Goal: Find specific page/section: Find specific page/section

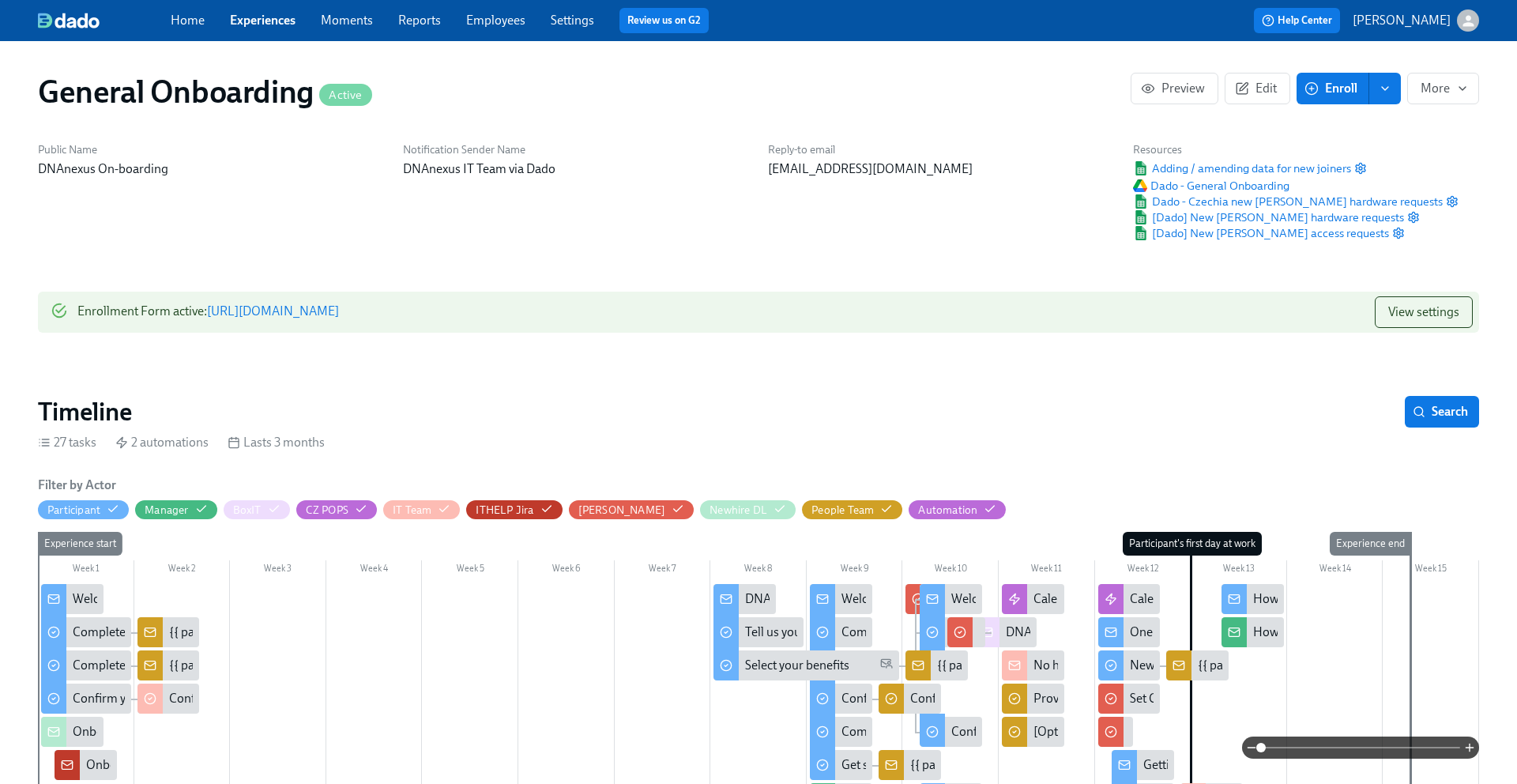
scroll to position [0, 4789]
click at [1365, 90] on button "Enroll" at bounding box center [1333, 89] width 73 height 32
click at [1388, 84] on icon "enroll" at bounding box center [1385, 89] width 12 height 12
click at [1308, 161] on span "Enrollment form" at bounding box center [1344, 161] width 90 height 18
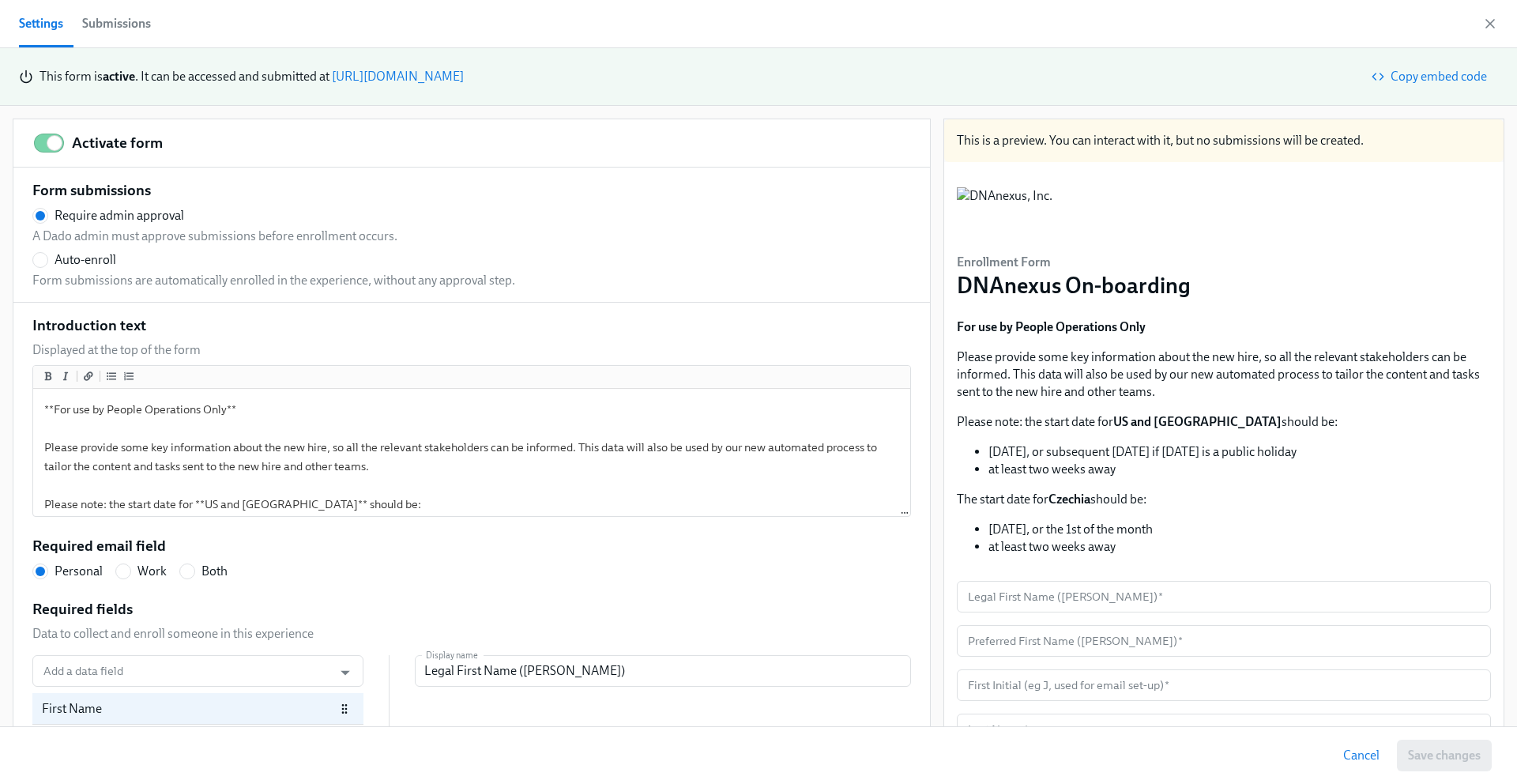
click at [110, 17] on div "Submissions" at bounding box center [116, 23] width 68 height 22
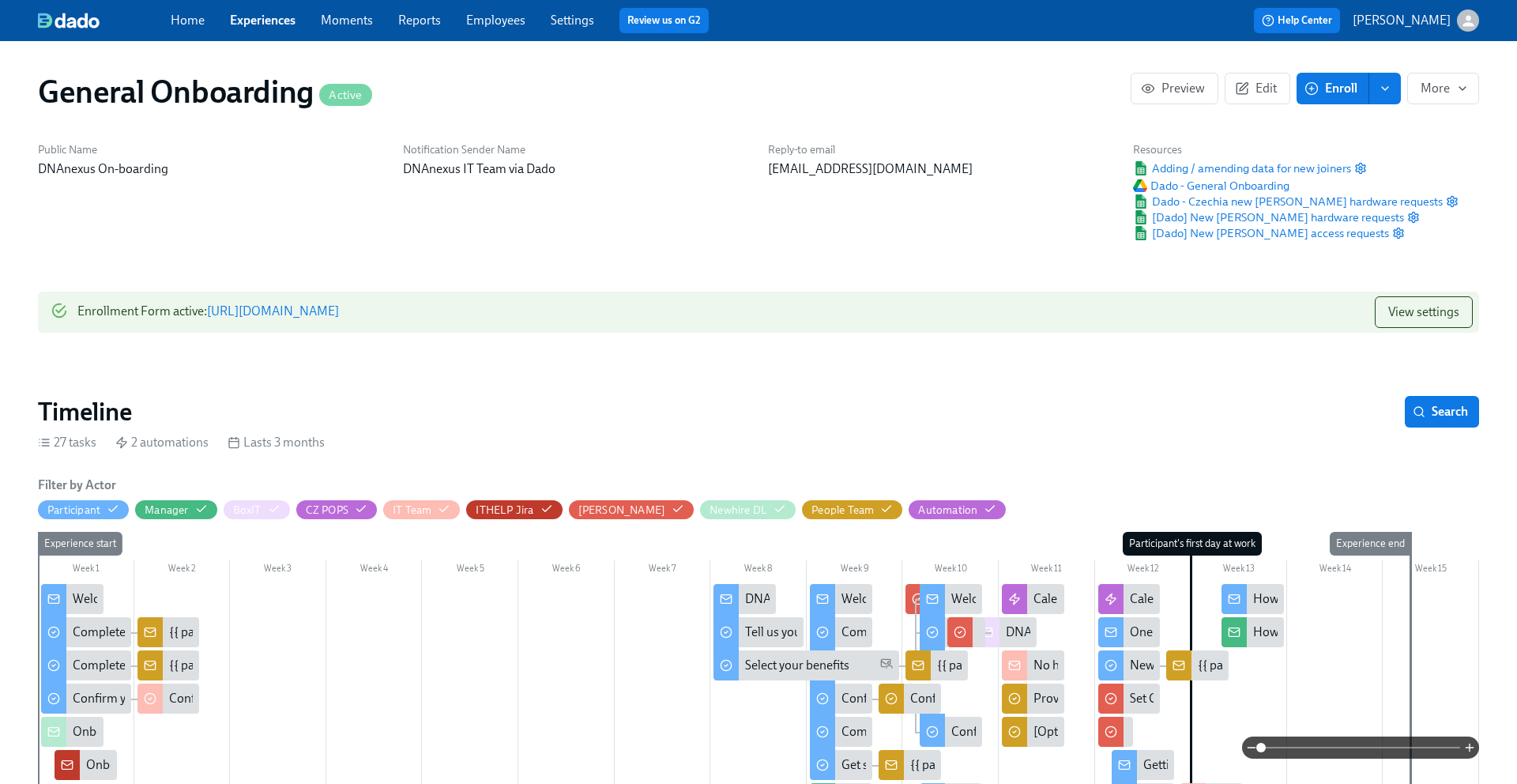
click at [289, 17] on link "Experiences" at bounding box center [263, 20] width 66 height 15
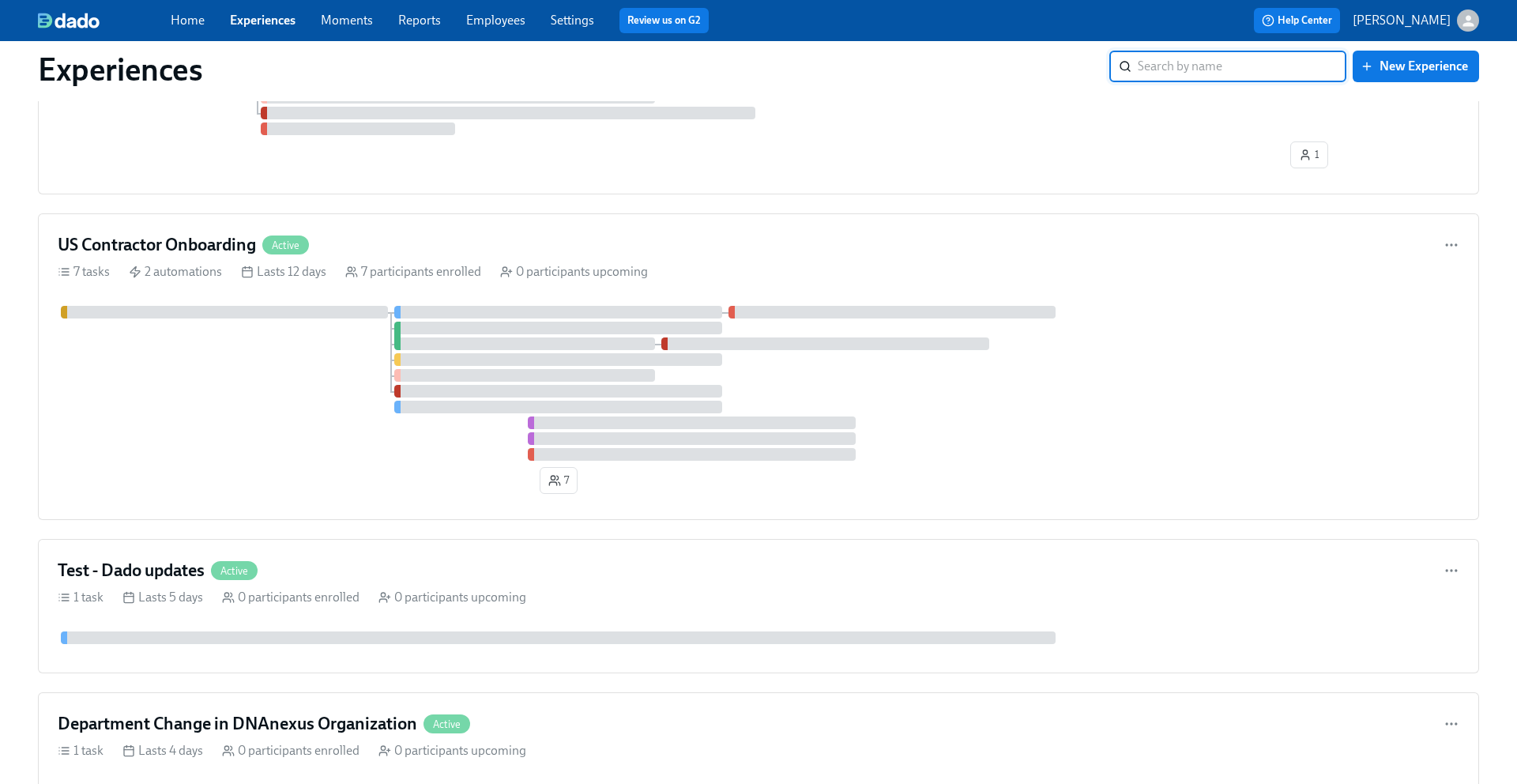
scroll to position [858, 0]
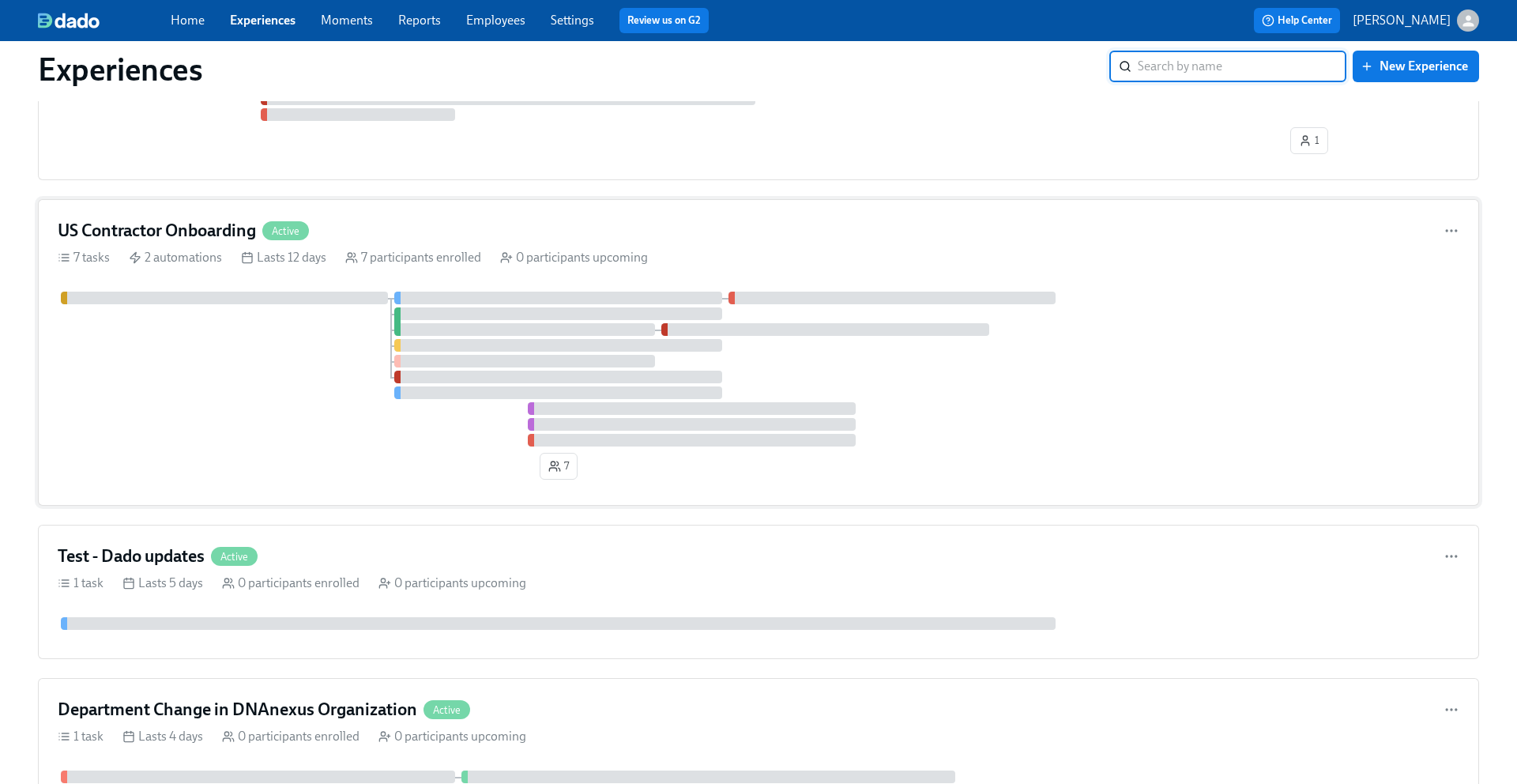
click at [204, 230] on h4 "US Contractor Onboarding" at bounding box center [157, 231] width 199 height 24
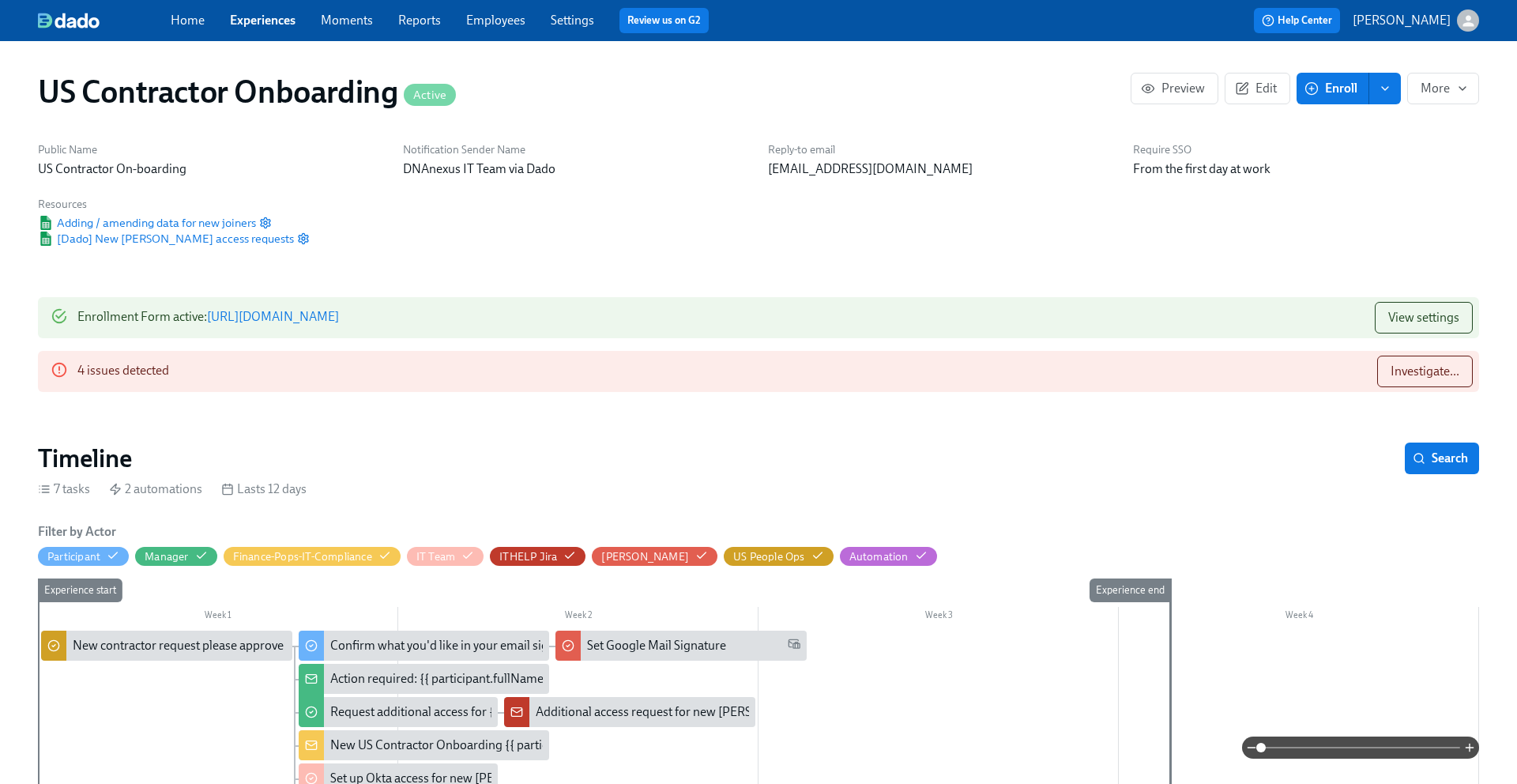
click at [287, 25] on link "Experiences" at bounding box center [263, 20] width 66 height 15
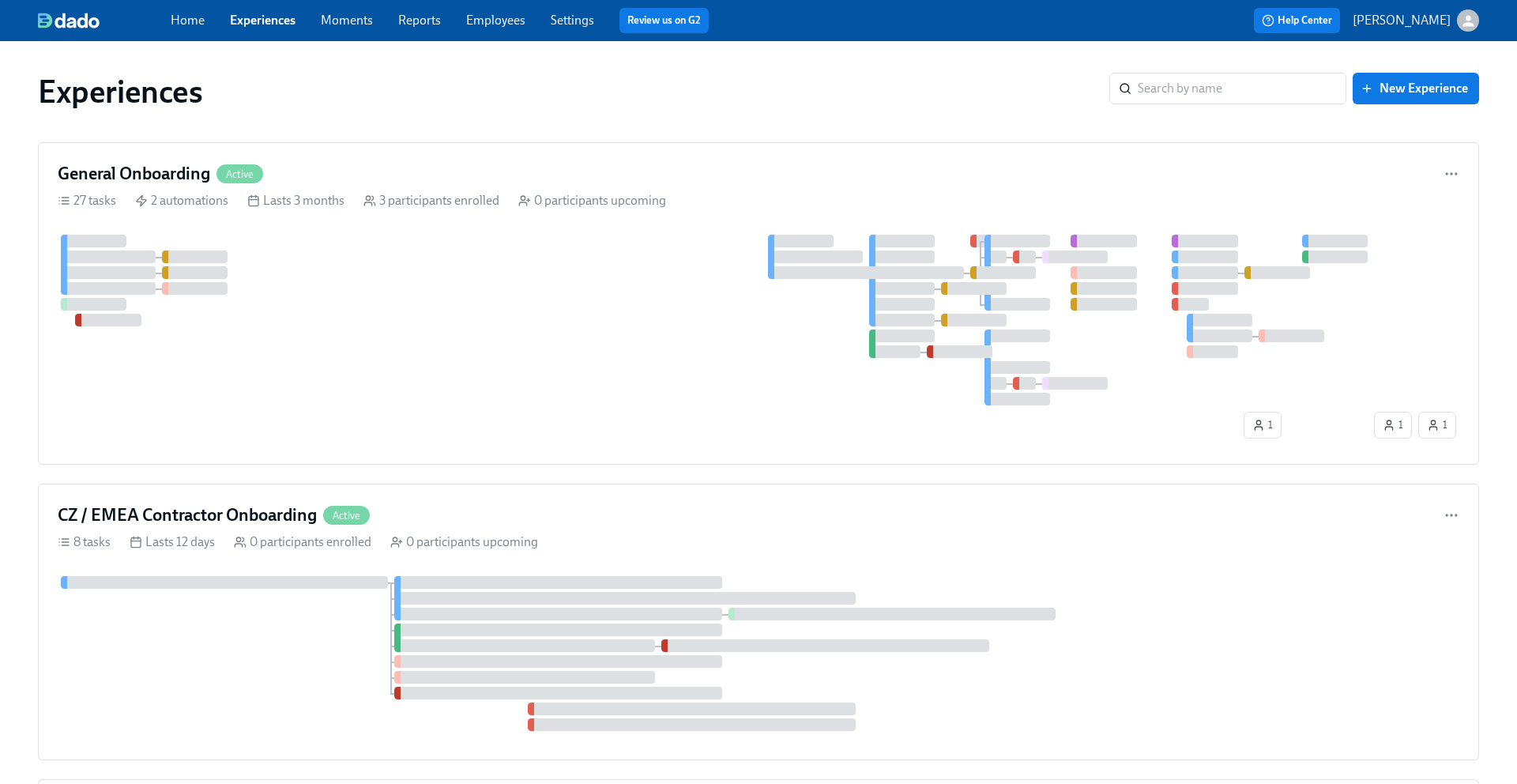
click at [506, 26] on link "Employees" at bounding box center [496, 20] width 59 height 15
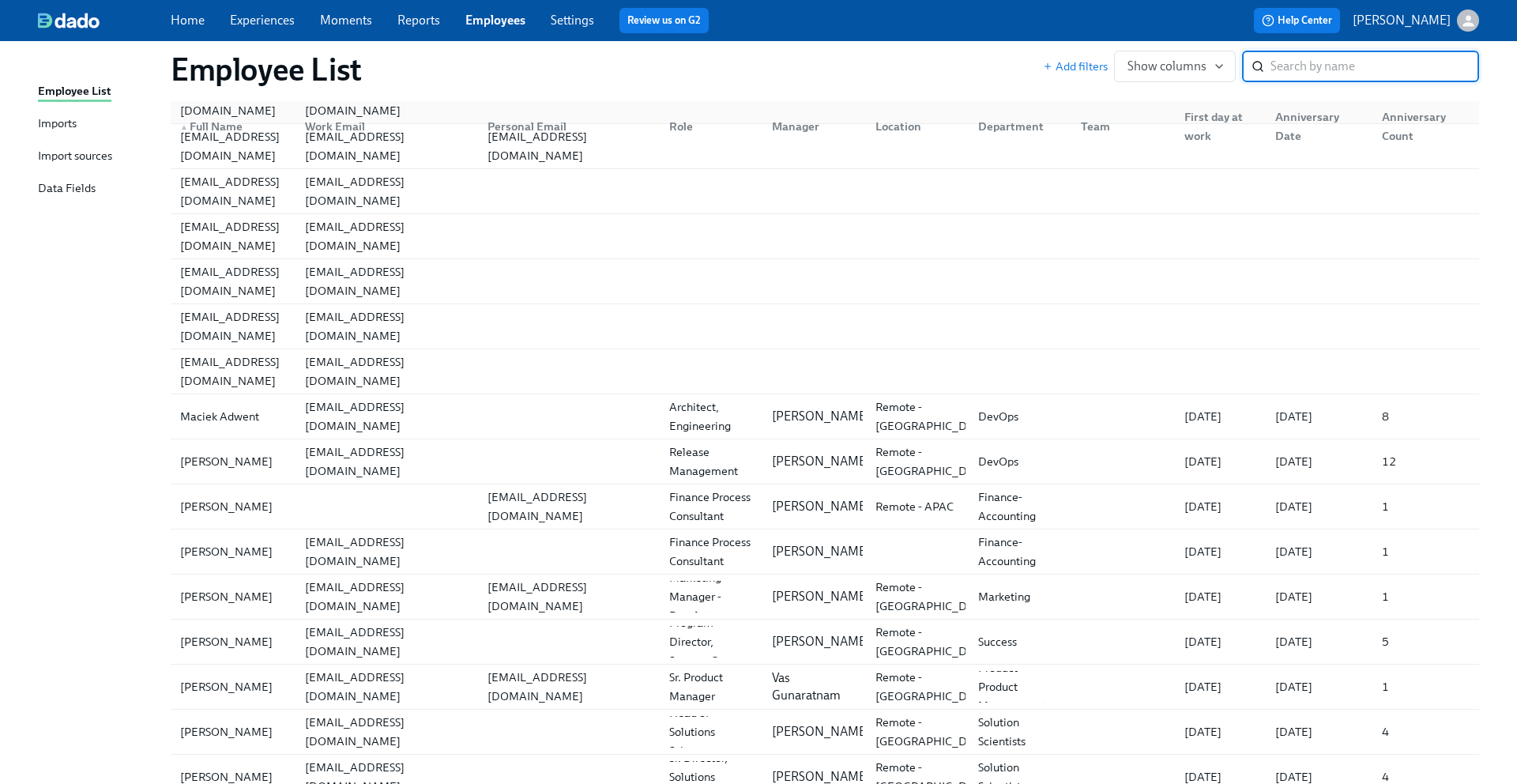
scroll to position [282, 0]
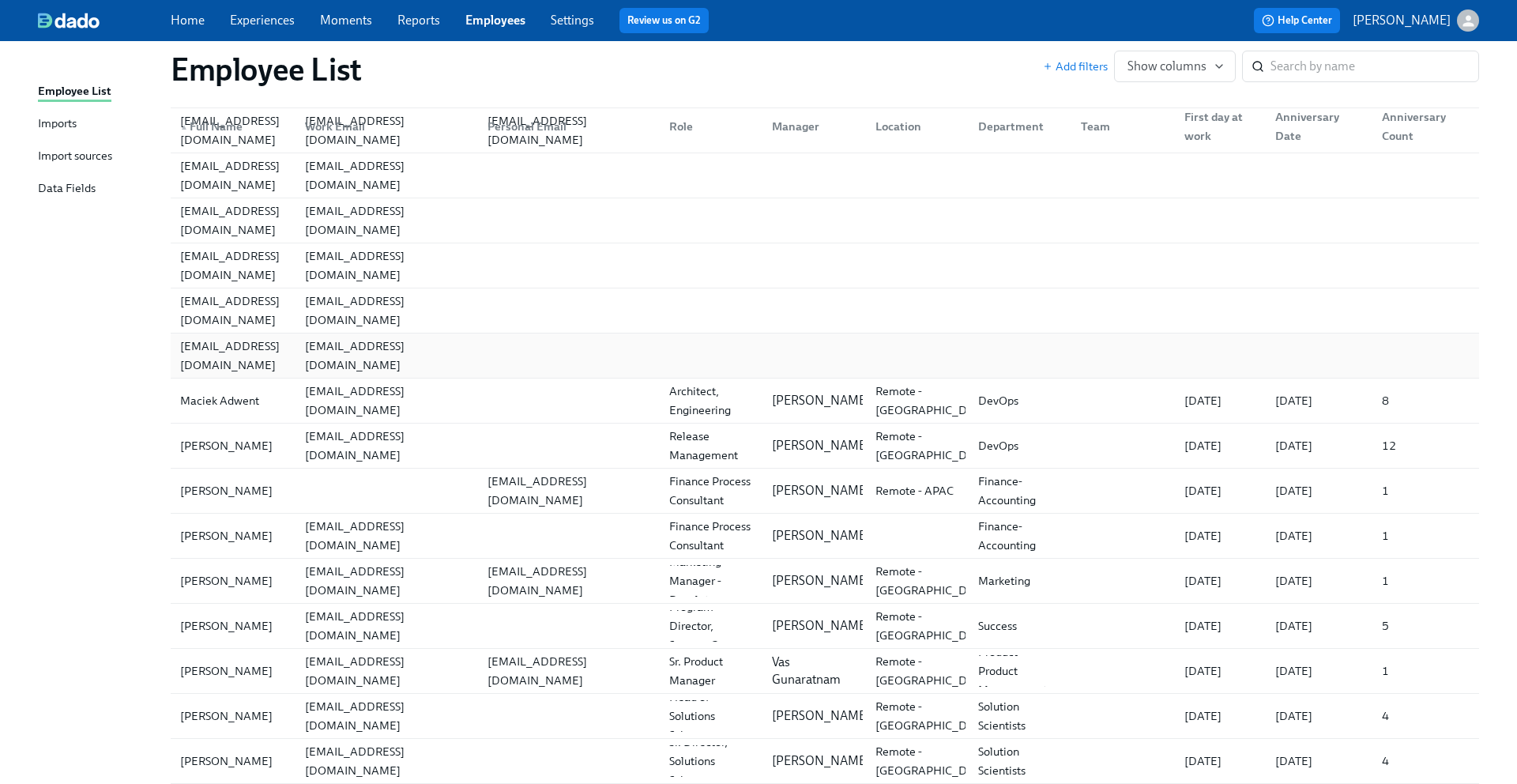
click at [979, 338] on div "[EMAIL_ADDRESS][DOMAIN_NAME] [EMAIL_ADDRESS][DOMAIN_NAME]" at bounding box center [824, 356] width 1309 height 44
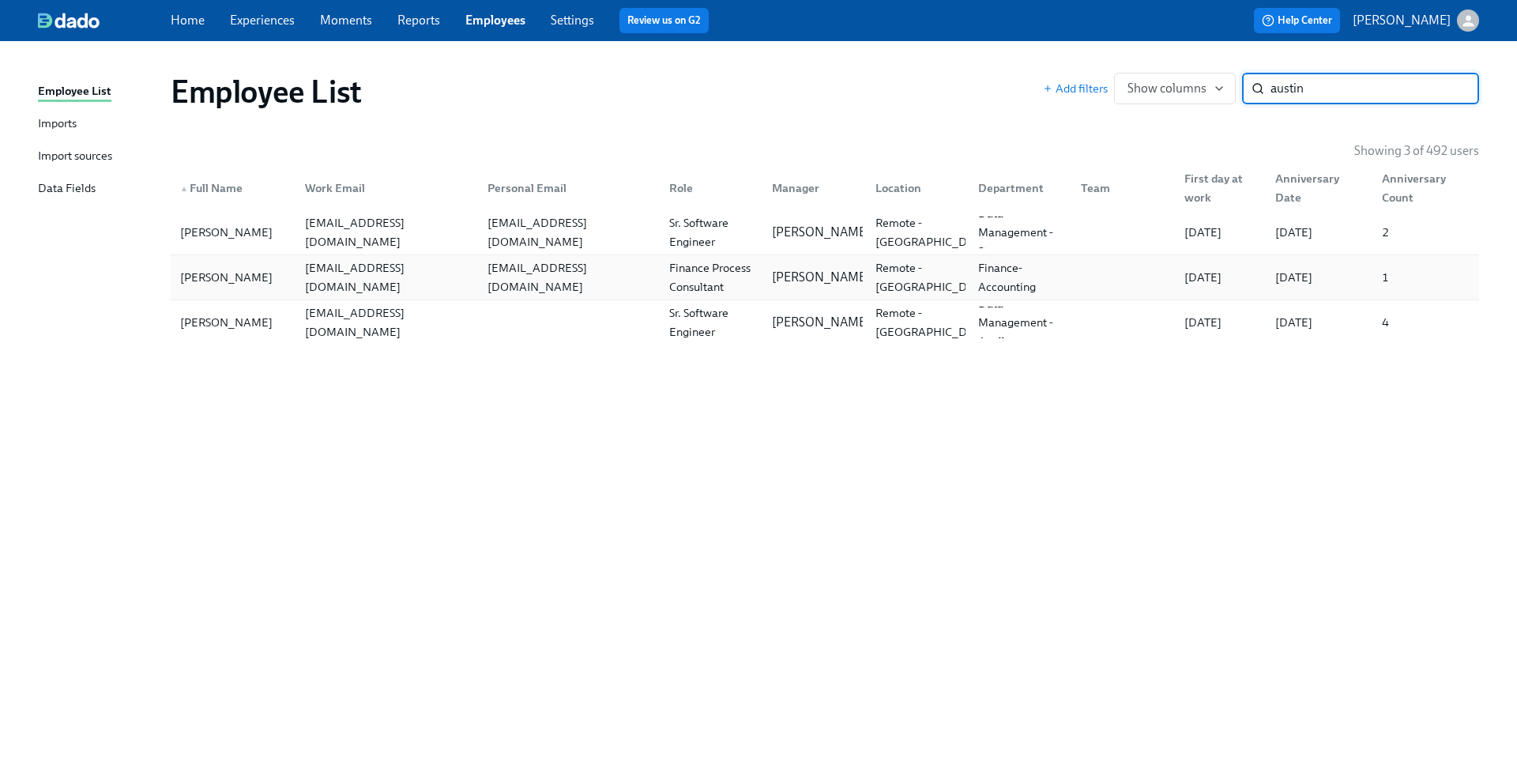
type input "austin"
click at [277, 278] on div "[PERSON_NAME]" at bounding box center [233, 278] width 119 height 32
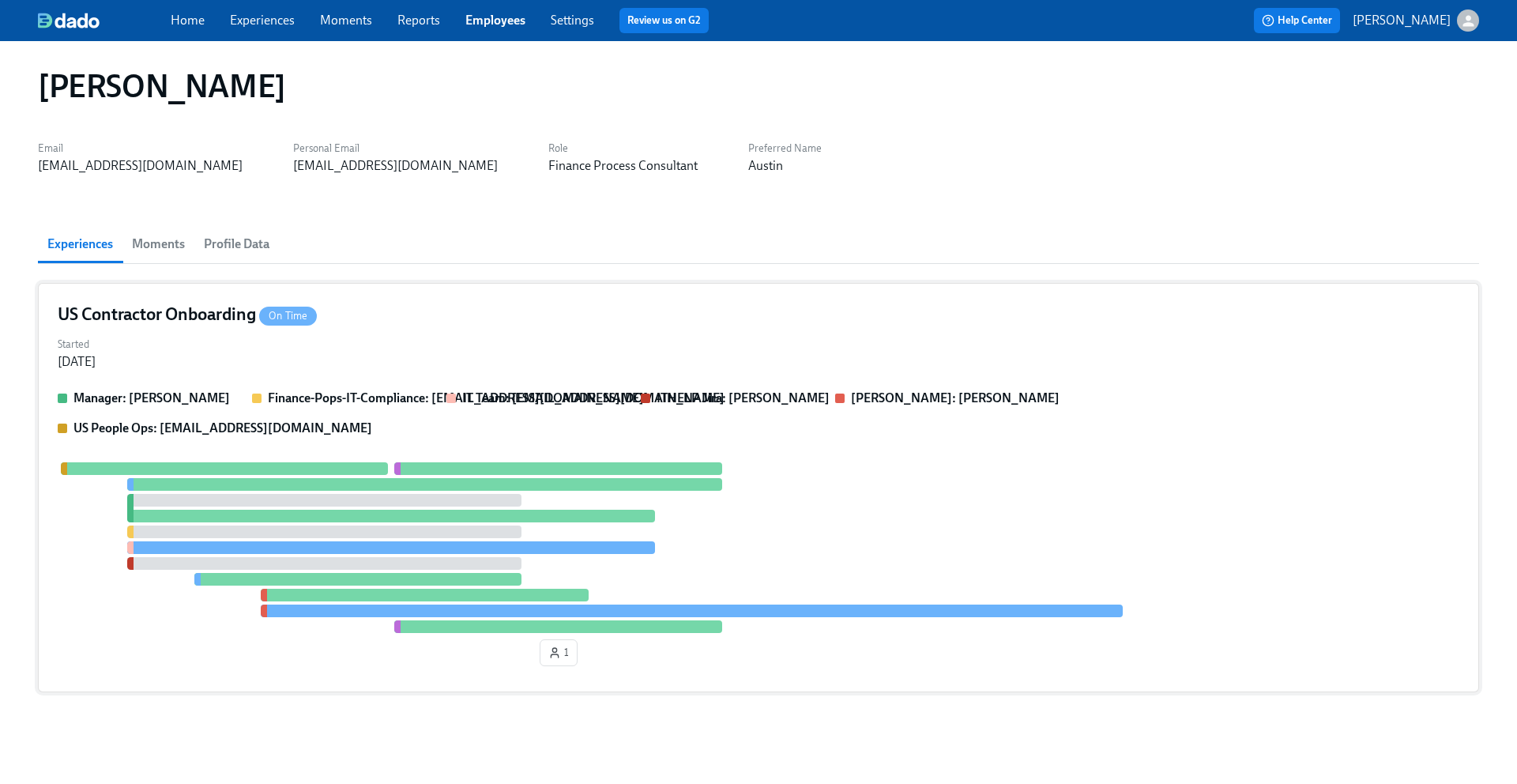
scroll to position [7, 0]
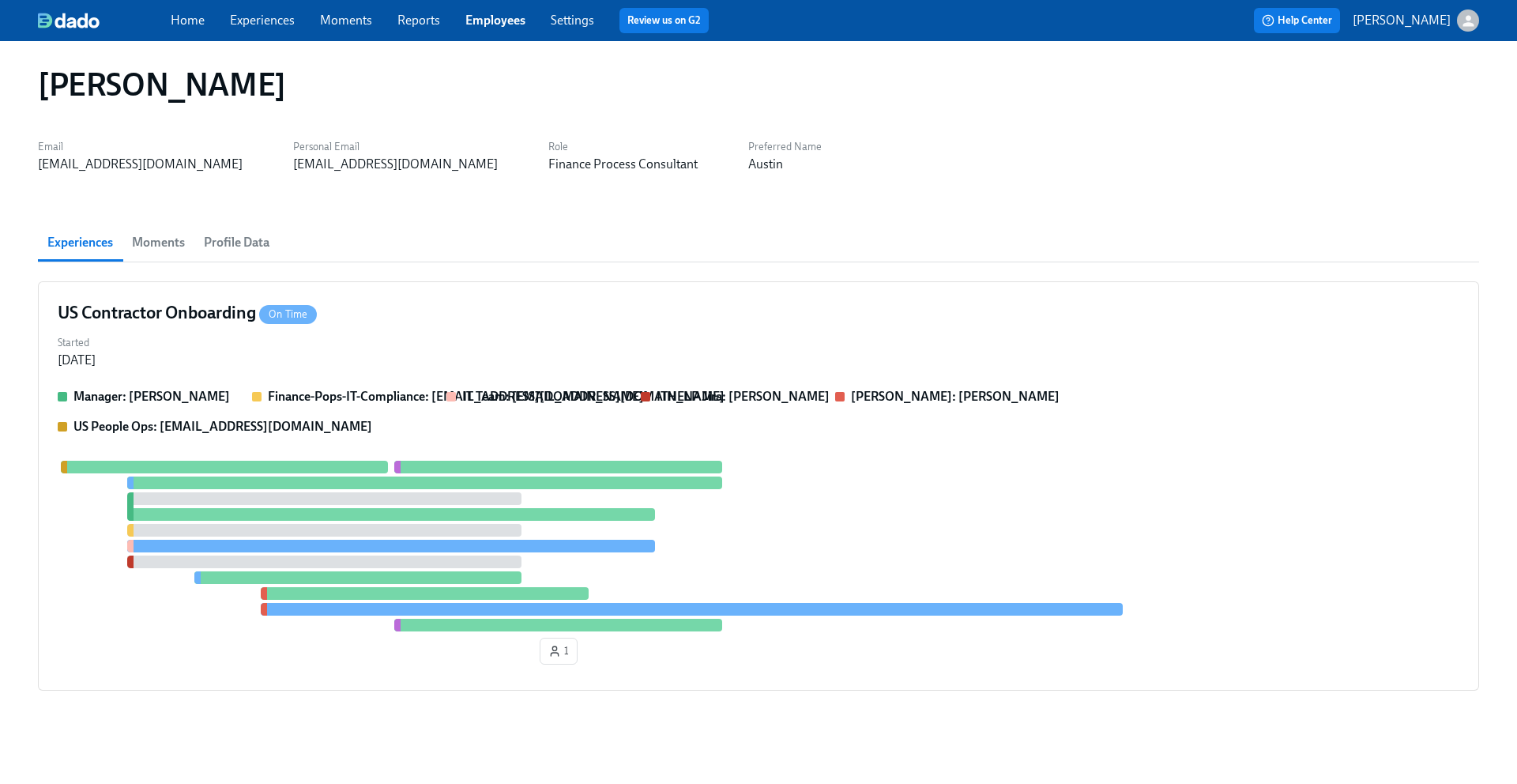
click at [232, 242] on span "Profile Data" at bounding box center [237, 242] width 66 height 22
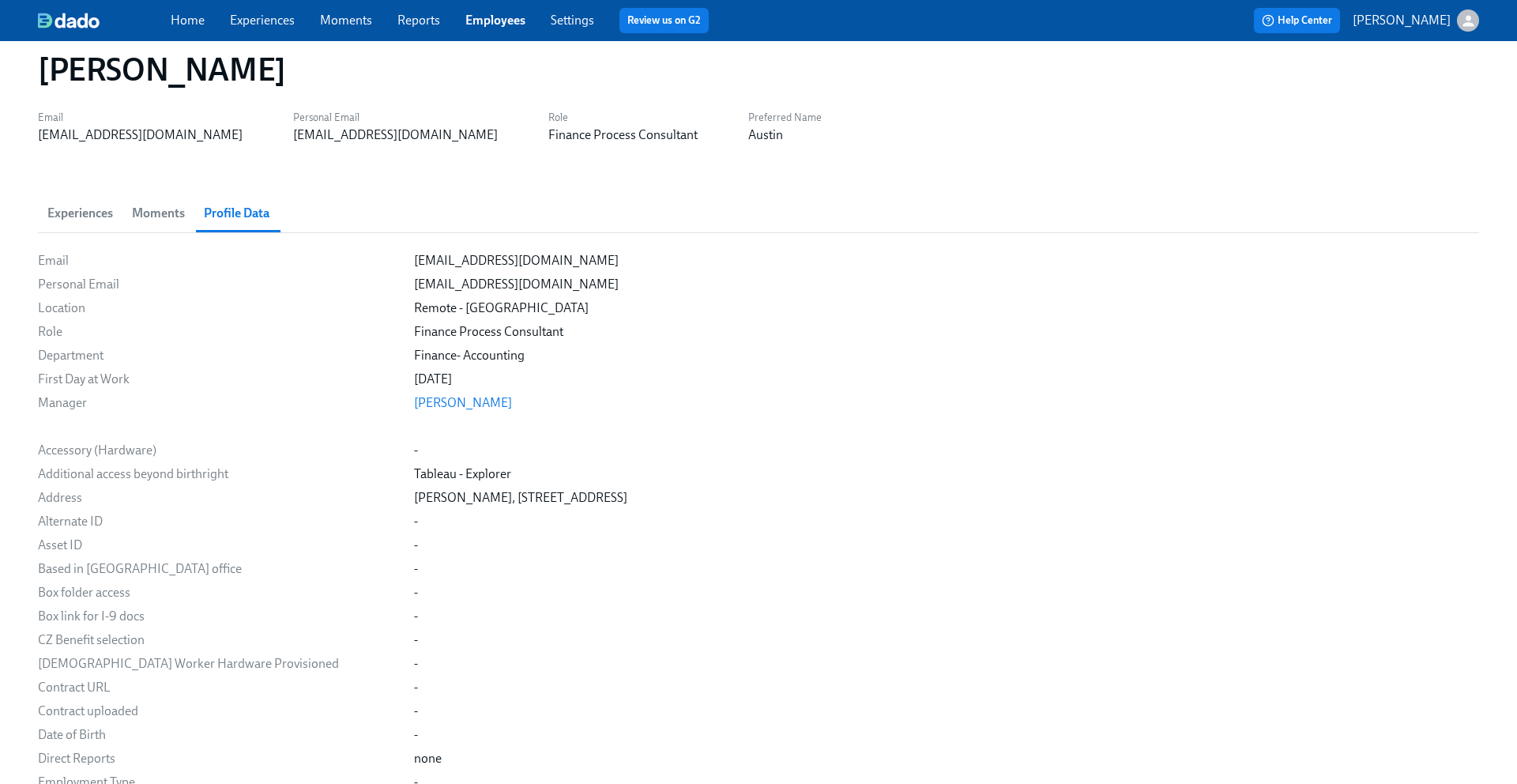
scroll to position [37, 0]
